Goal: Transaction & Acquisition: Purchase product/service

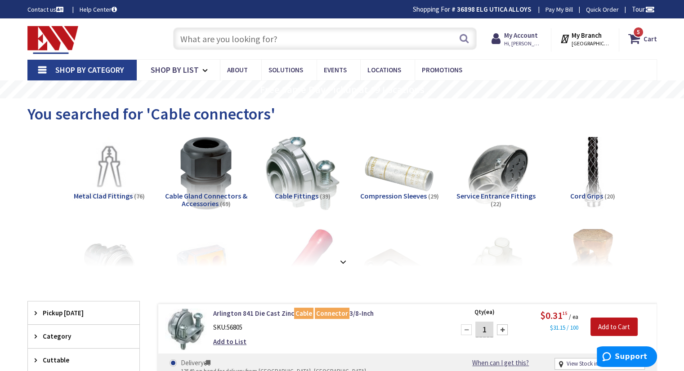
click at [275, 36] on input "text" at bounding box center [324, 38] width 303 height 22
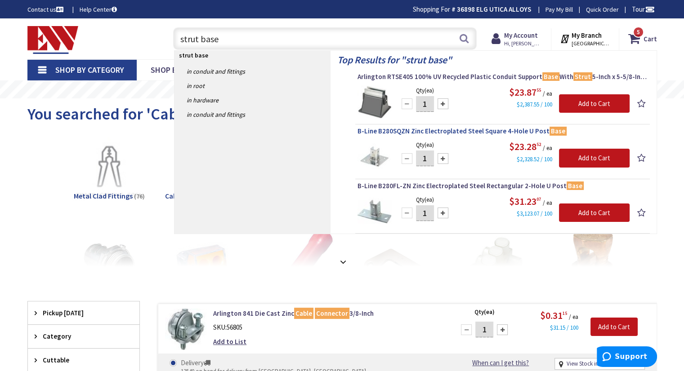
type input "strut base"
click at [412, 133] on span "B-Line B280SQZN Zinc Electroplated Steel Square 4-Hole U Post Base" at bounding box center [502, 131] width 290 height 9
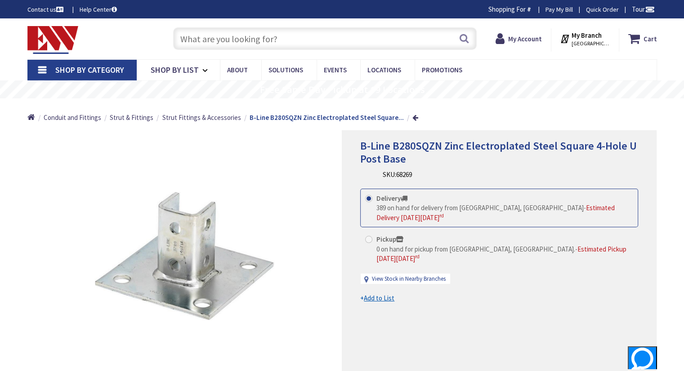
type input "[GEOGRAPHIC_DATA]"
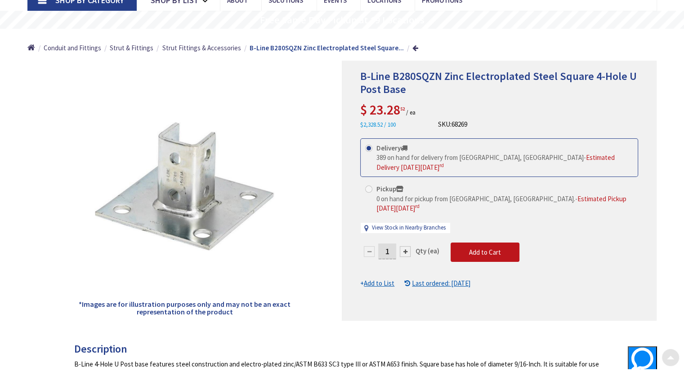
scroll to position [90, 0]
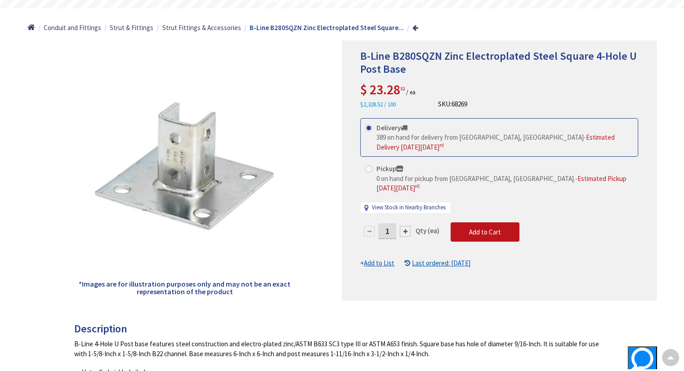
click at [406, 226] on div at bounding box center [405, 231] width 11 height 11
click at [406, 221] on div at bounding box center [499, 170] width 314 height 259
click at [405, 226] on div at bounding box center [405, 231] width 11 height 11
type input "3"
click at [482, 228] on span "Add to Cart" at bounding box center [485, 232] width 32 height 9
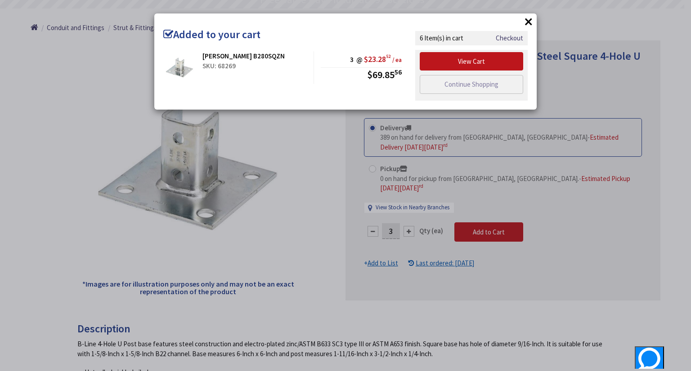
click at [530, 22] on button "×" at bounding box center [528, 21] width 13 height 13
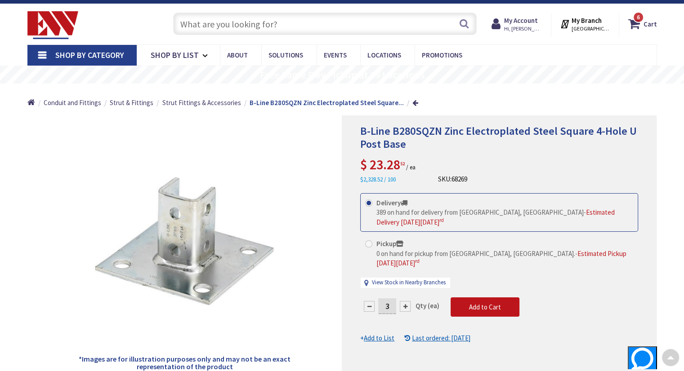
scroll to position [0, 0]
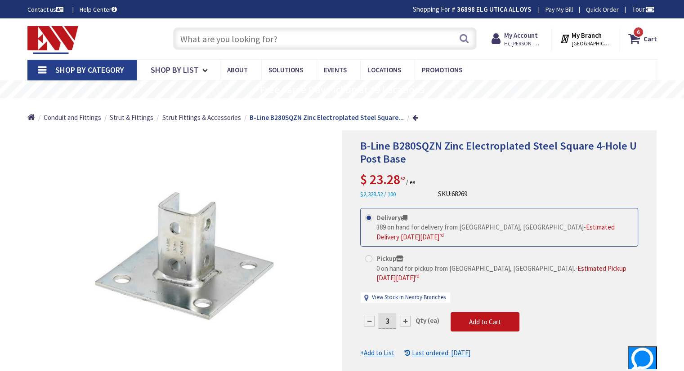
click at [284, 38] on input "text" at bounding box center [324, 38] width 303 height 22
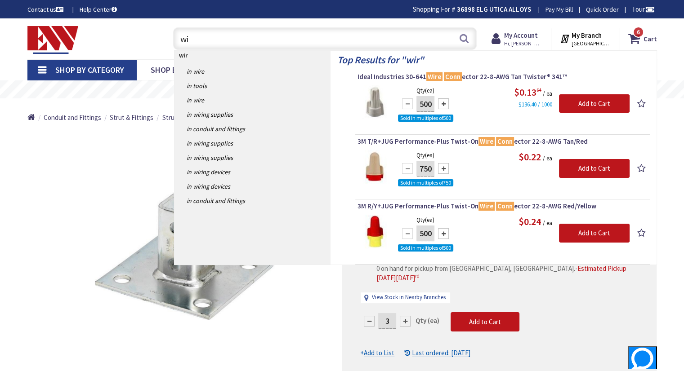
type input "w"
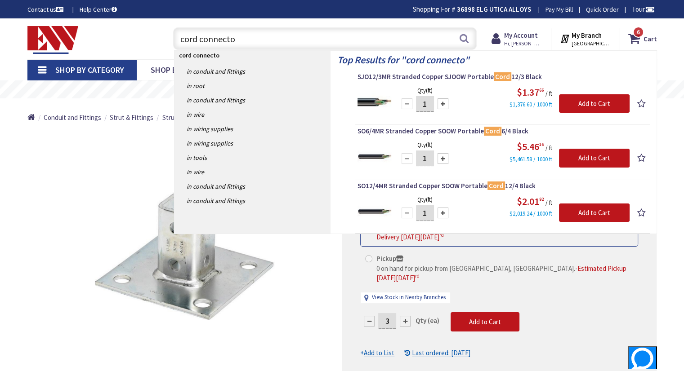
type input "cord connector"
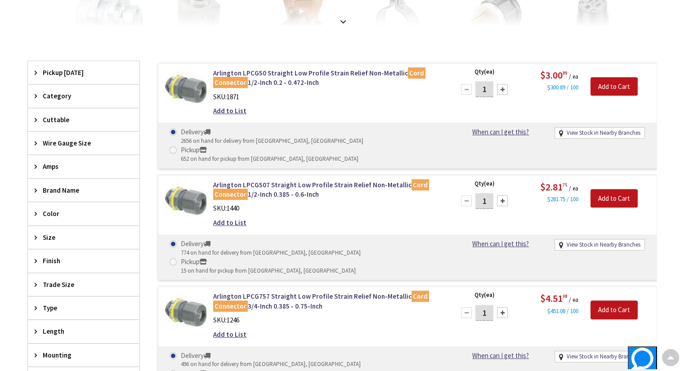
scroll to position [225, 0]
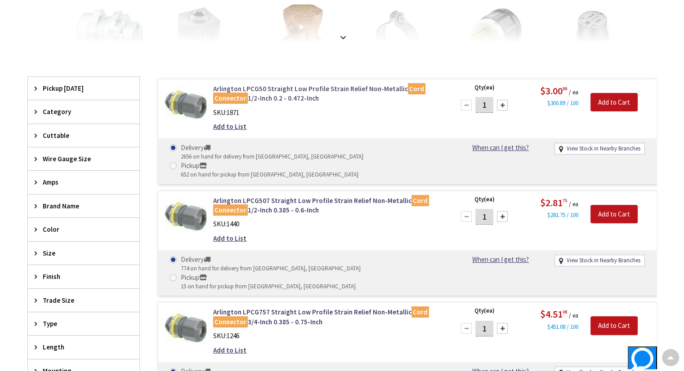
click at [277, 88] on link "Arlington LPCG50 Straight Low Profile Strain Relief Non-Metallic Cord Connector…" at bounding box center [327, 93] width 229 height 19
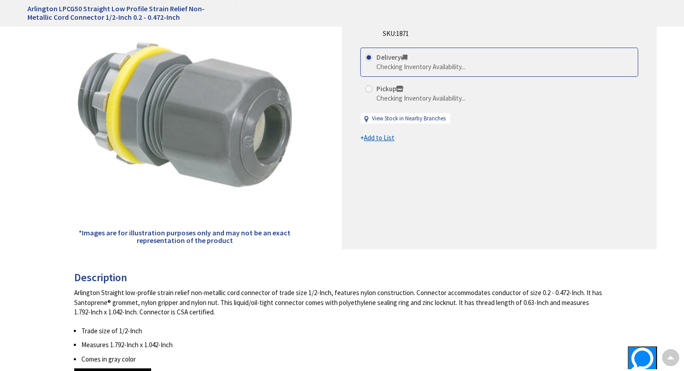
scroll to position [90, 0]
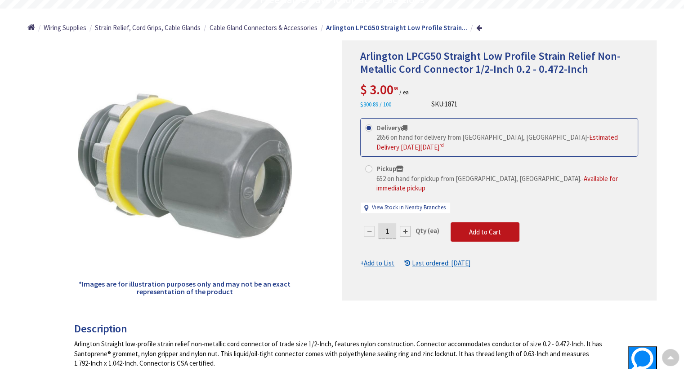
click at [402, 226] on div at bounding box center [405, 231] width 11 height 11
click at [403, 226] on div at bounding box center [405, 231] width 11 height 11
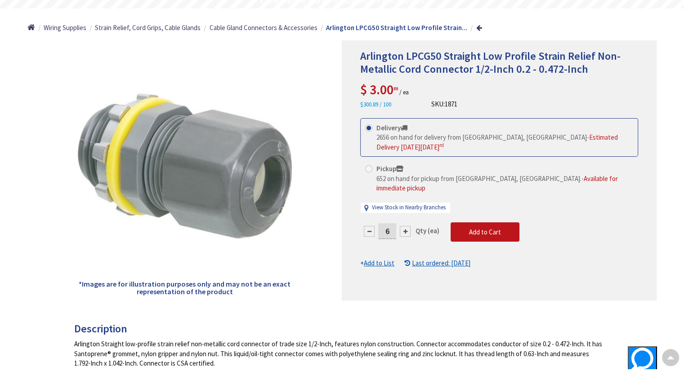
click at [403, 226] on div at bounding box center [405, 231] width 11 height 11
click at [403, 221] on div at bounding box center [499, 170] width 314 height 259
click at [404, 226] on div at bounding box center [405, 231] width 11 height 11
click at [404, 220] on div at bounding box center [499, 170] width 314 height 259
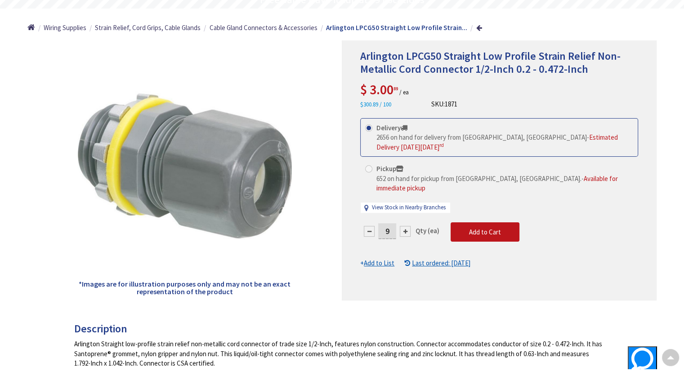
click at [404, 226] on div at bounding box center [405, 231] width 11 height 11
type input "10"
click at [481, 228] on span "Add to Cart" at bounding box center [485, 232] width 32 height 9
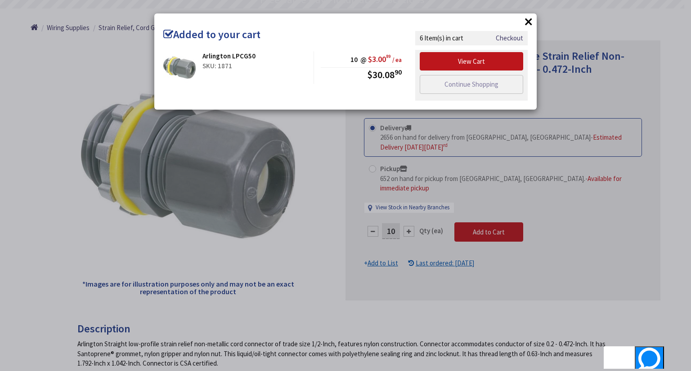
click at [525, 23] on button "×" at bounding box center [528, 21] width 13 height 13
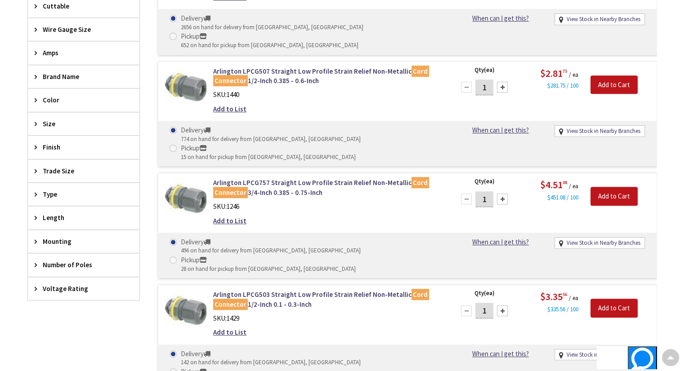
scroll to position [360, 0]
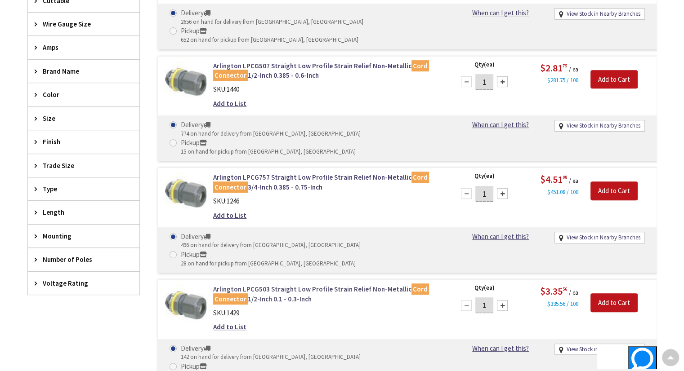
click at [287, 285] on link "Arlington LPCG503 Straight Low Profile Strain Relief Non-Metallic Cord Connecto…" at bounding box center [327, 294] width 229 height 19
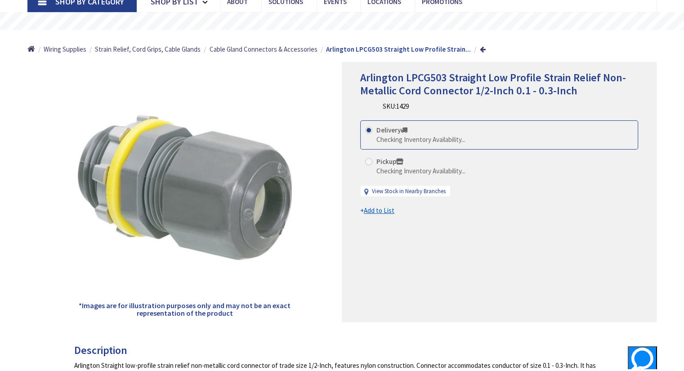
scroll to position [90, 0]
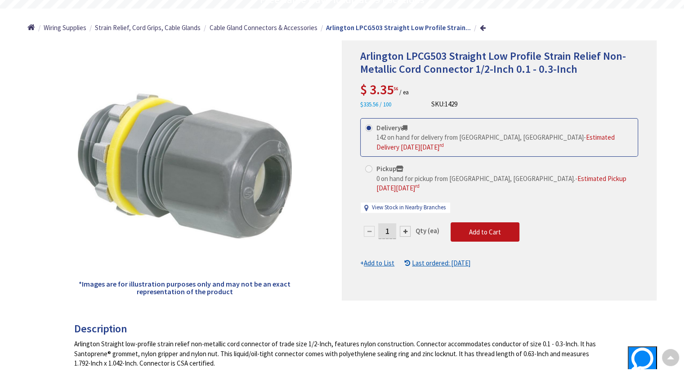
click at [406, 226] on div at bounding box center [405, 231] width 11 height 11
click at [406, 221] on div at bounding box center [499, 170] width 314 height 259
click at [406, 226] on div at bounding box center [405, 231] width 11 height 11
click at [406, 221] on div at bounding box center [499, 170] width 314 height 259
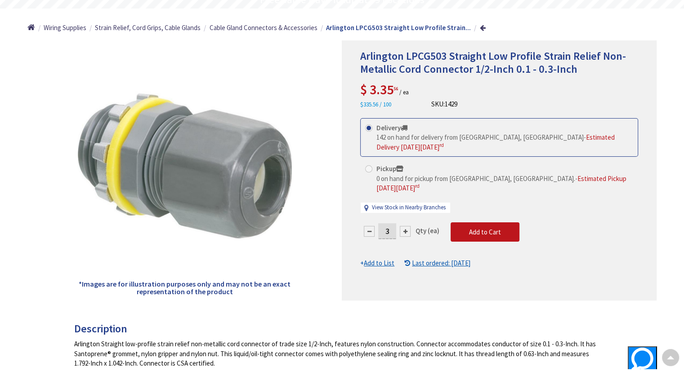
click at [406, 226] on div at bounding box center [405, 231] width 11 height 11
click at [406, 221] on form "This product is Discontinued Delivery 142 on hand for delivery from Middletown,…" at bounding box center [499, 193] width 278 height 150
click at [406, 226] on div at bounding box center [405, 231] width 11 height 11
click at [406, 221] on div at bounding box center [499, 170] width 314 height 259
click at [406, 226] on div at bounding box center [405, 231] width 11 height 11
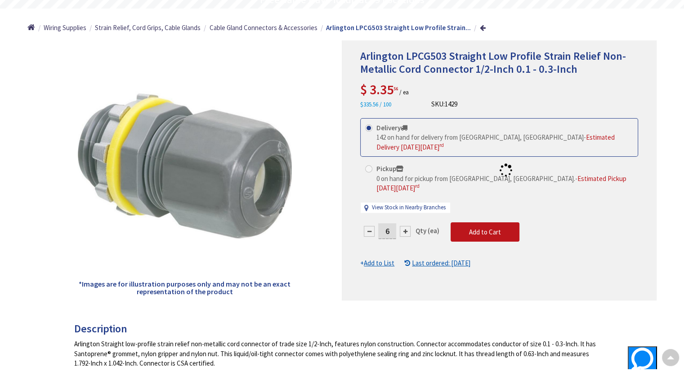
click at [406, 221] on div at bounding box center [499, 170] width 314 height 259
click at [406, 226] on div at bounding box center [405, 231] width 11 height 11
type input "8"
click at [489, 228] on span "Add to Cart" at bounding box center [485, 232] width 32 height 9
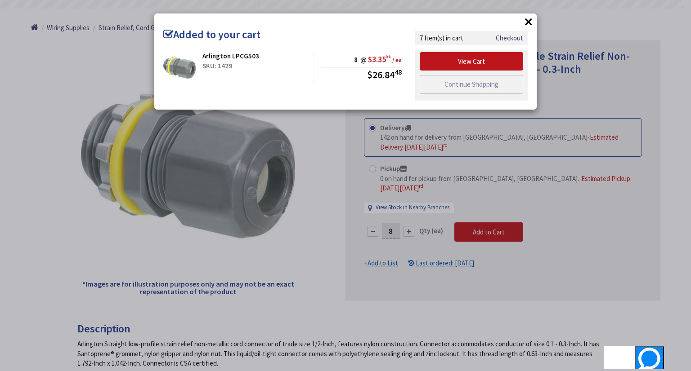
click at [532, 23] on button "×" at bounding box center [528, 21] width 13 height 13
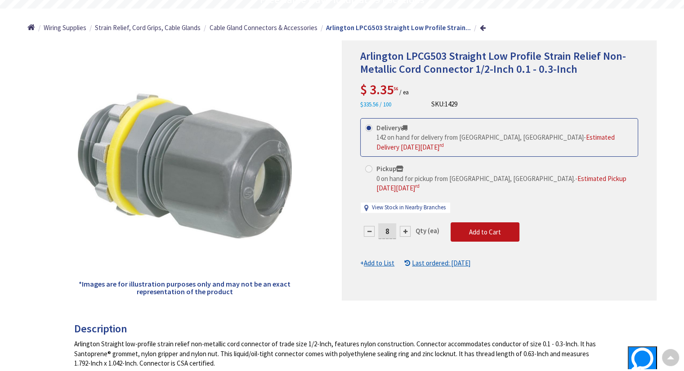
scroll to position [0, 0]
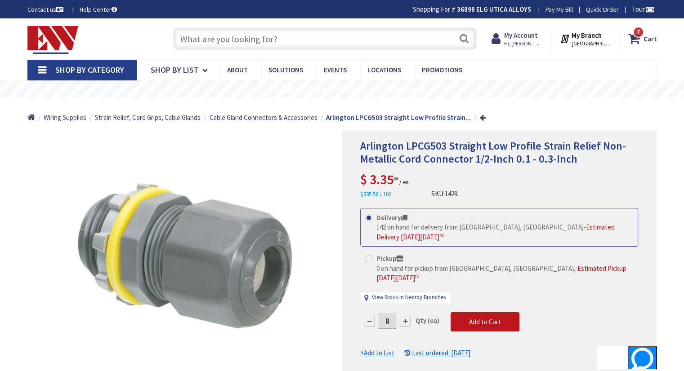
click at [257, 44] on input "text" at bounding box center [324, 38] width 303 height 22
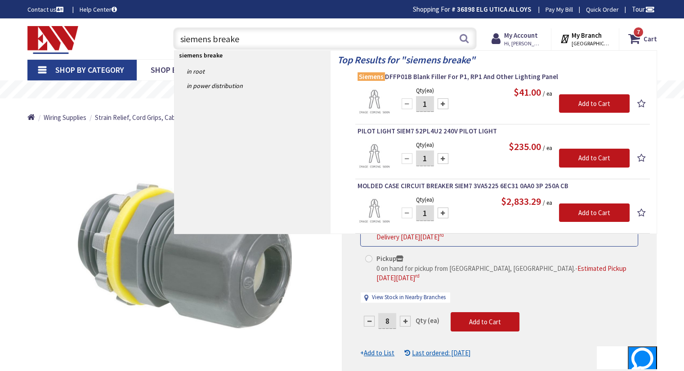
type input "siemens breaker"
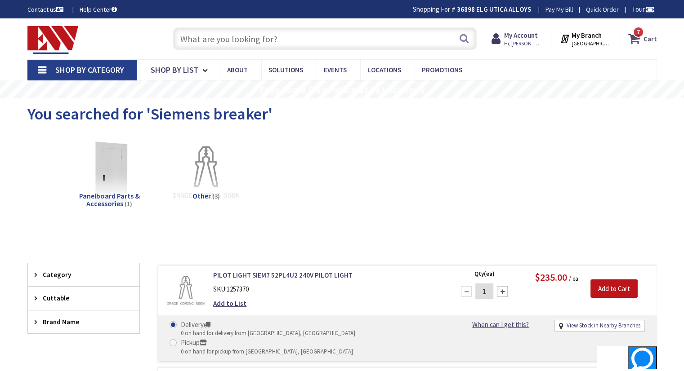
click at [633, 41] on icon at bounding box center [635, 39] width 15 height 16
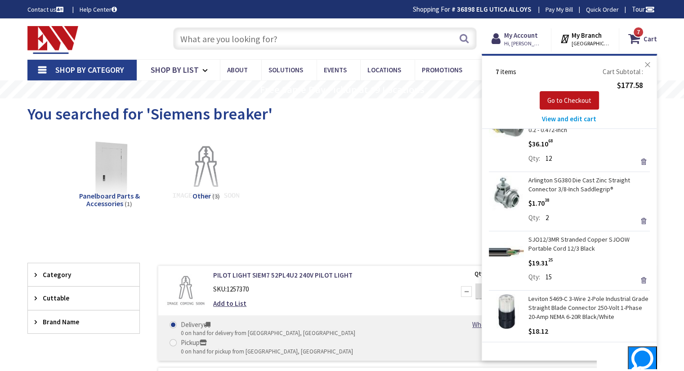
scroll to position [250, 0]
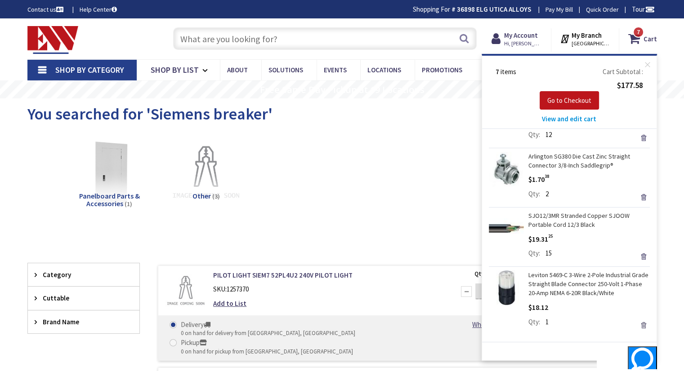
click at [637, 326] on link "Remove" at bounding box center [643, 325] width 13 height 13
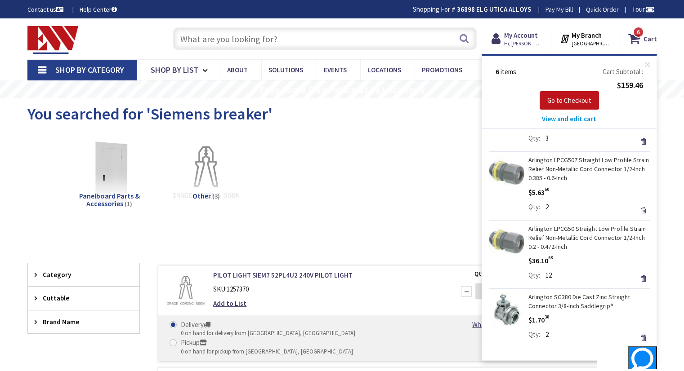
scroll to position [181, 0]
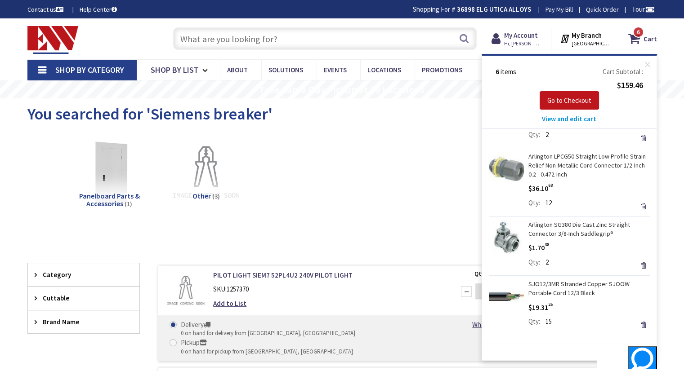
click at [637, 267] on link "Remove" at bounding box center [643, 265] width 13 height 13
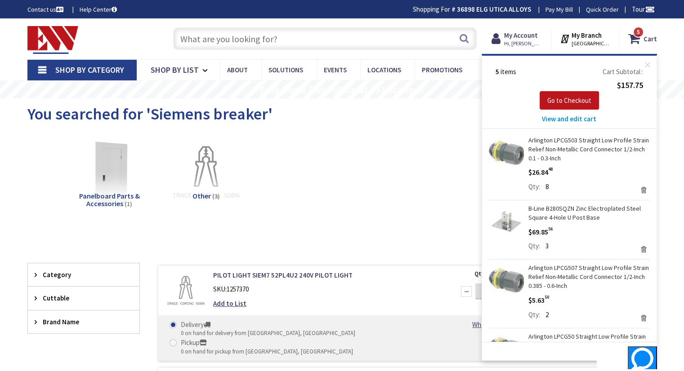
scroll to position [121, 0]
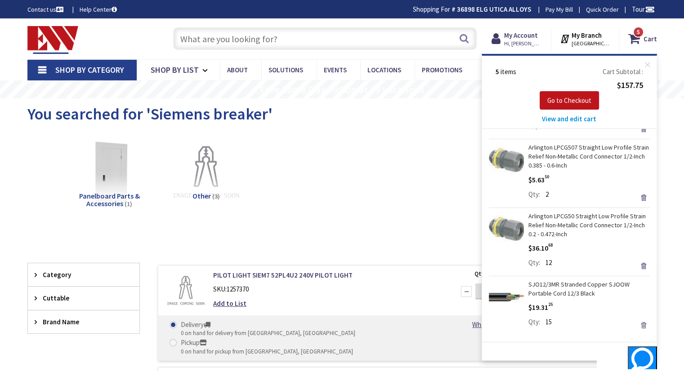
click at [637, 328] on link "Remove" at bounding box center [643, 325] width 13 height 13
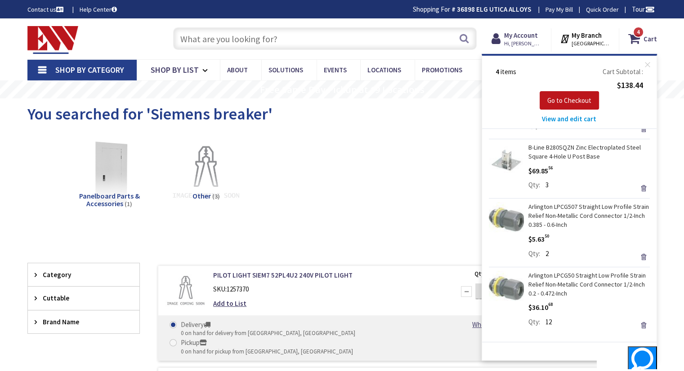
scroll to position [62, 0]
